Goal: Task Accomplishment & Management: Use online tool/utility

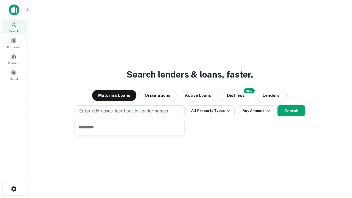
type input "**********"
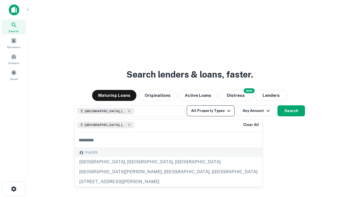
click at [211, 111] on button "All Property Types" at bounding box center [211, 110] width 48 height 11
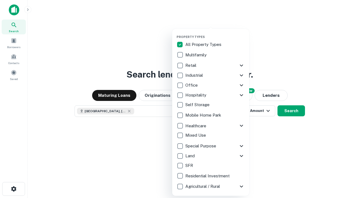
click at [215, 33] on button "button" at bounding box center [215, 33] width 77 height 0
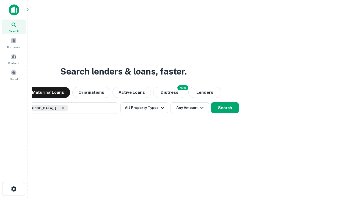
scroll to position [9, 0]
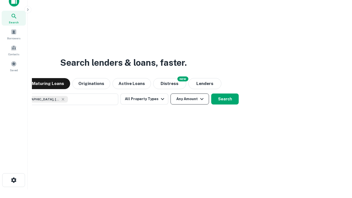
click at [171, 94] on button "Any Amount" at bounding box center [190, 99] width 39 height 11
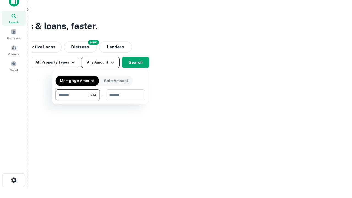
type input "*******"
click at [100, 100] on button "button" at bounding box center [101, 100] width 90 height 0
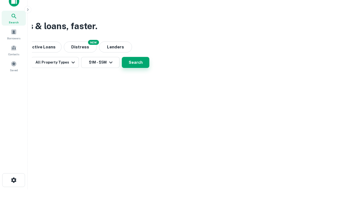
click at [149, 68] on button "Search" at bounding box center [136, 62] width 28 height 11
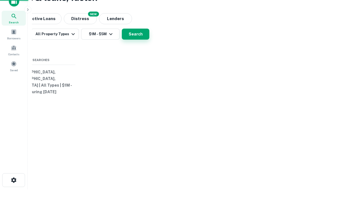
scroll to position [0, 102]
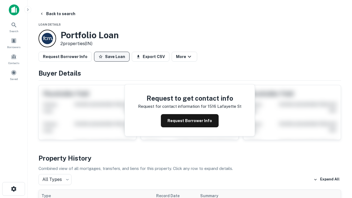
click at [112, 57] on button "Save Loan" at bounding box center [112, 57] width 36 height 10
click at [113, 57] on button "Loan Saved" at bounding box center [113, 57] width 38 height 10
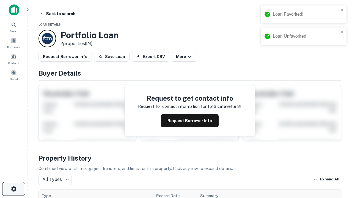
click at [13, 189] on icon "button" at bounding box center [13, 189] width 7 height 7
